Goal: Task Accomplishment & Management: Use online tool/utility

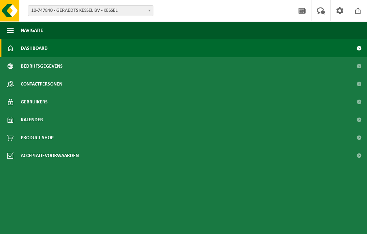
click at [48, 46] on link "Dashboard" at bounding box center [183, 48] width 367 height 18
click at [43, 34] on span "Navigatie" at bounding box center [32, 30] width 22 height 18
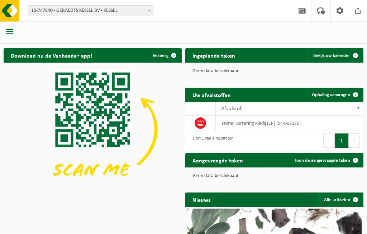
click at [146, 14] on span at bounding box center [149, 10] width 7 height 9
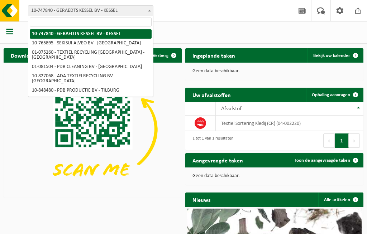
select select "14839"
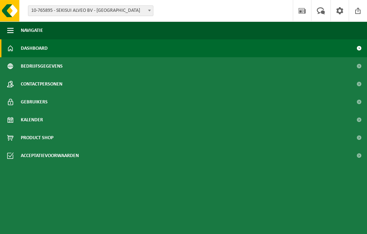
click at [73, 31] on button "Navigatie" at bounding box center [183, 30] width 367 height 18
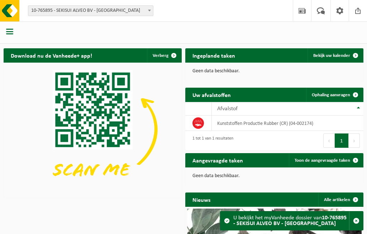
click at [354, 95] on span at bounding box center [355, 95] width 14 height 14
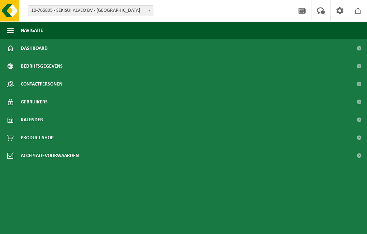
click at [47, 28] on button "Navigatie" at bounding box center [183, 30] width 367 height 18
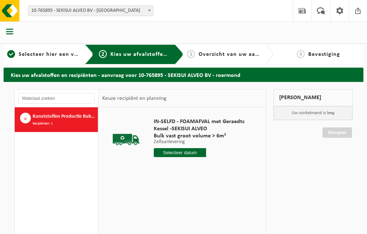
click at [194, 150] on input "text" at bounding box center [180, 152] width 53 height 9
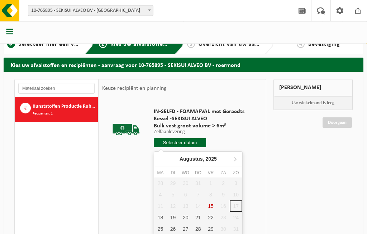
scroll to position [10, 0]
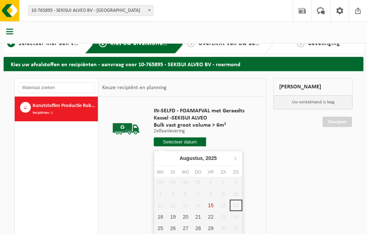
click at [191, 217] on div "20" at bounding box center [185, 217] width 13 height 11
type input "Van 2025-08-20"
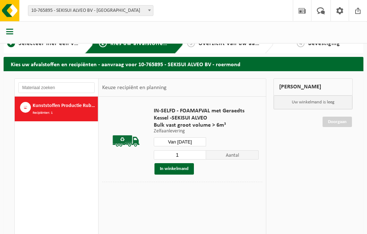
scroll to position [11, 0]
click at [204, 154] on input "1" at bounding box center [180, 154] width 53 height 9
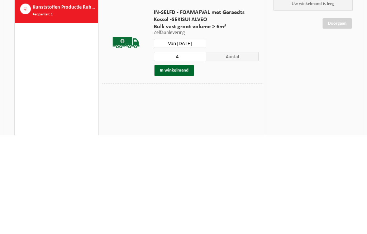
type input "4"
click at [182, 164] on button "In winkelmand" at bounding box center [173, 169] width 39 height 11
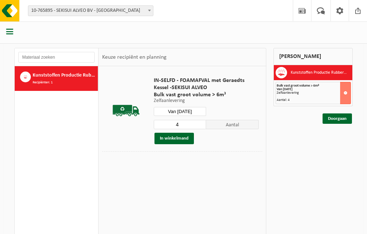
scroll to position [40, 0]
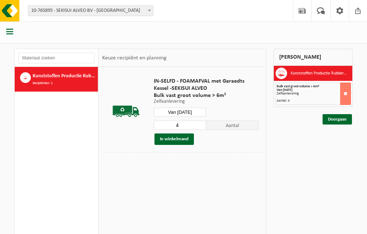
click at [343, 118] on link "Doorgaan" at bounding box center [336, 119] width 29 height 10
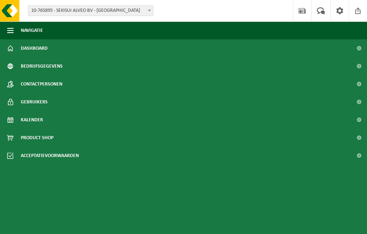
click at [81, 28] on button "Navigatie" at bounding box center [183, 30] width 367 height 18
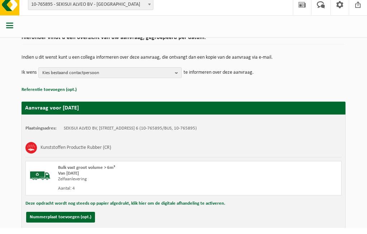
scroll to position [95, 0]
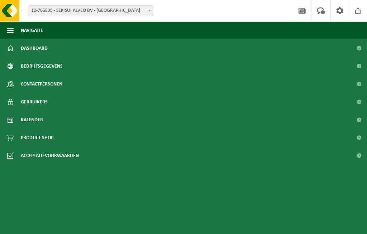
click at [64, 32] on button "Navigatie" at bounding box center [183, 30] width 367 height 18
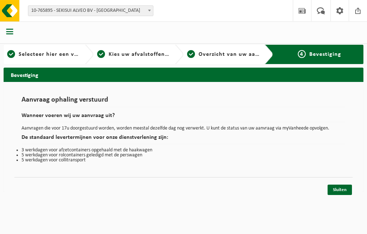
click at [347, 189] on link "Sluiten" at bounding box center [339, 190] width 24 height 10
